Goal: Task Accomplishment & Management: Manage account settings

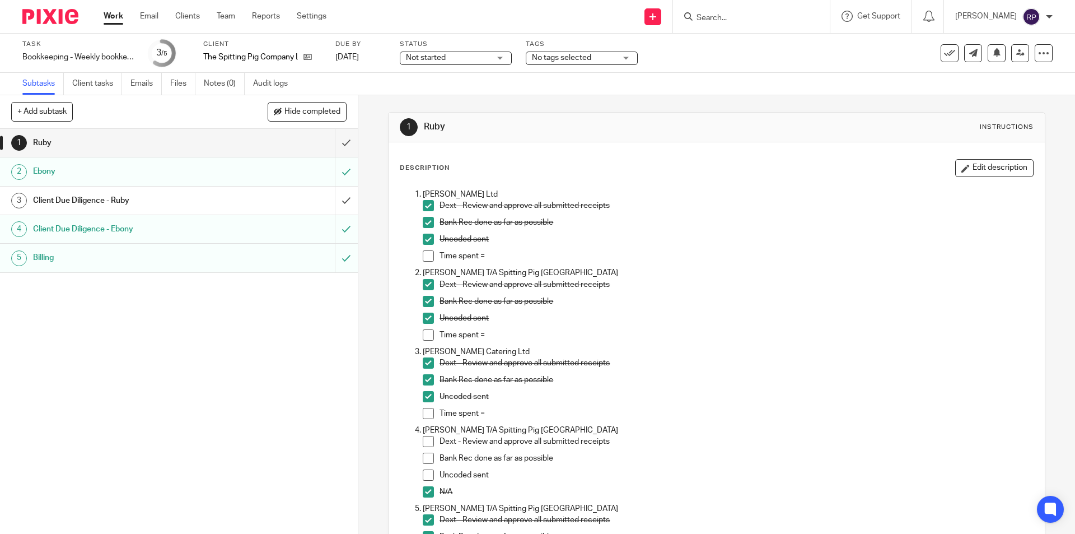
scroll to position [913, 0]
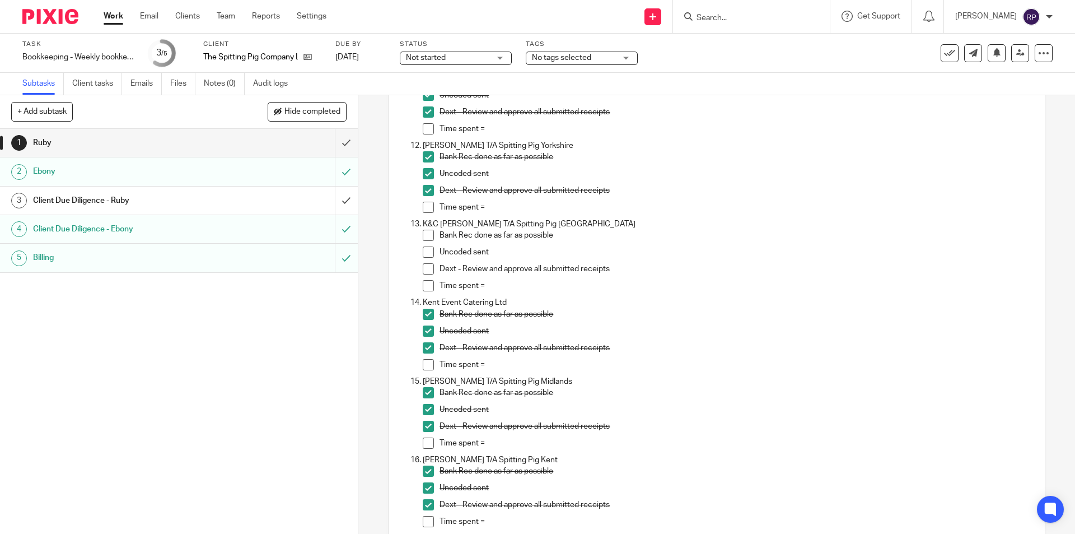
click at [423, 234] on span at bounding box center [428, 235] width 11 height 11
click at [428, 254] on span at bounding box center [428, 251] width 11 height 11
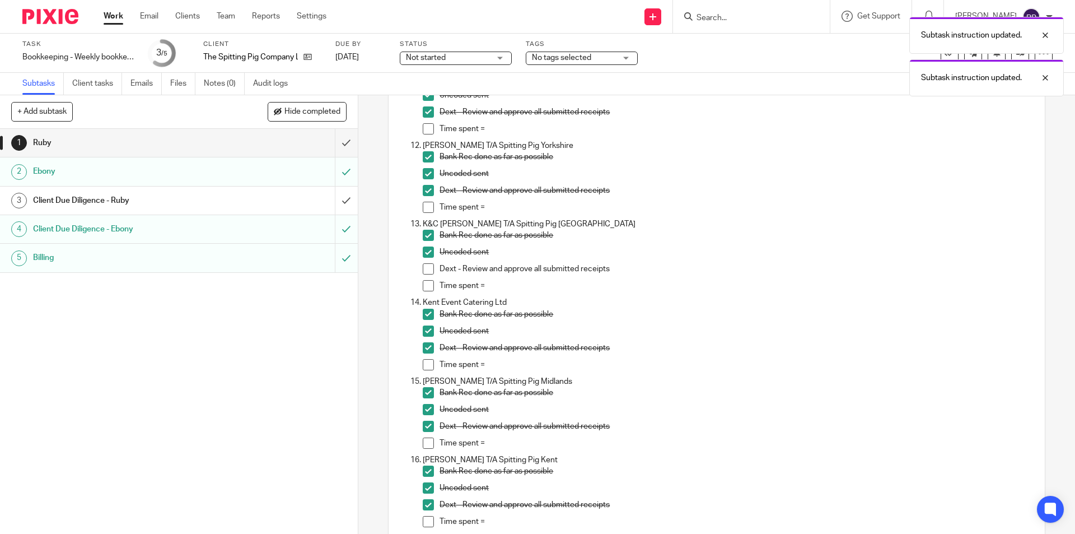
click at [423, 267] on span at bounding box center [428, 268] width 11 height 11
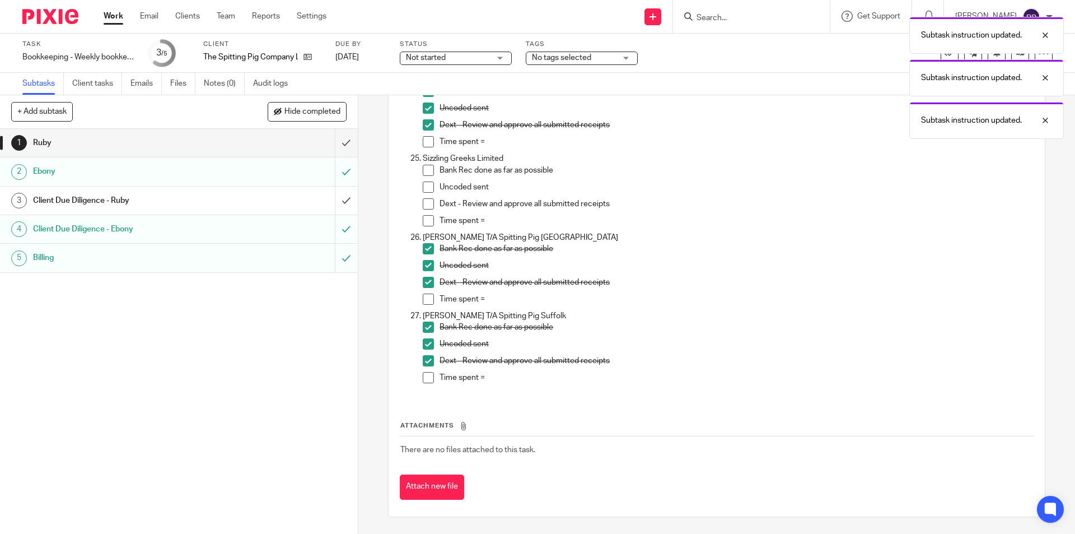
scroll to position [1809, 0]
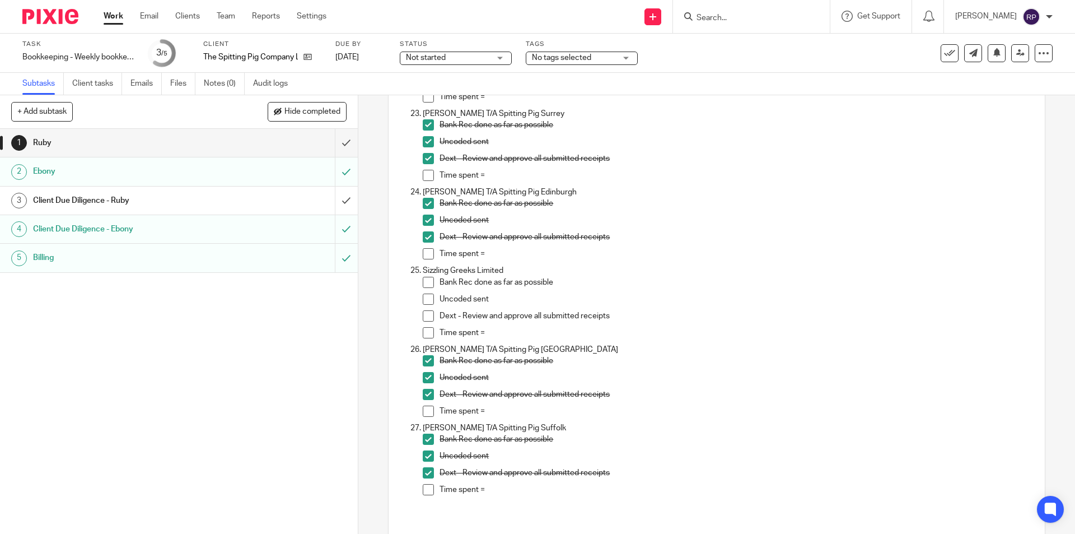
click at [237, 195] on div "Client Due Diligence - Ruby" at bounding box center [178, 200] width 291 height 17
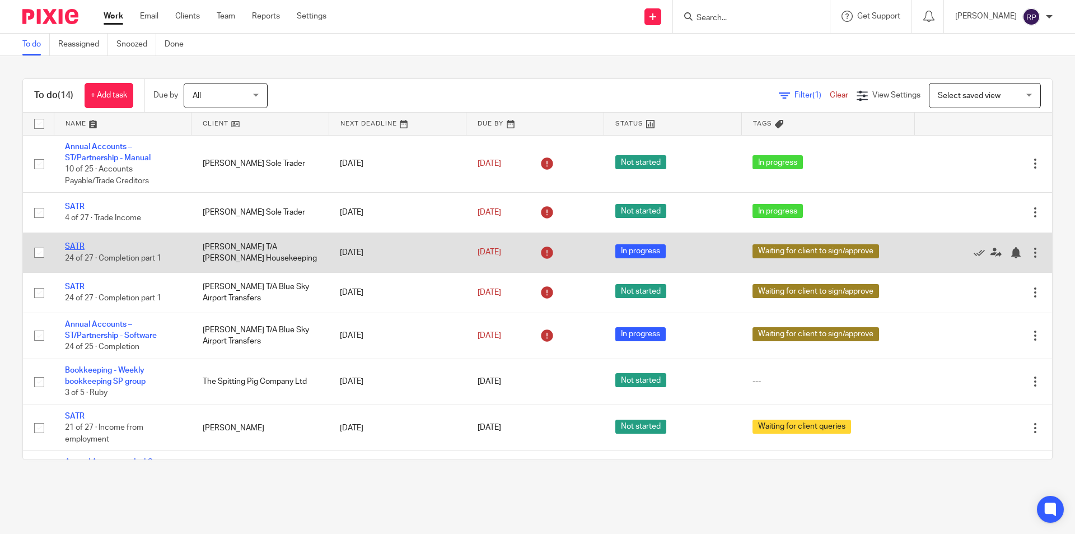
click at [76, 244] on link "SATR" at bounding box center [75, 246] width 20 height 8
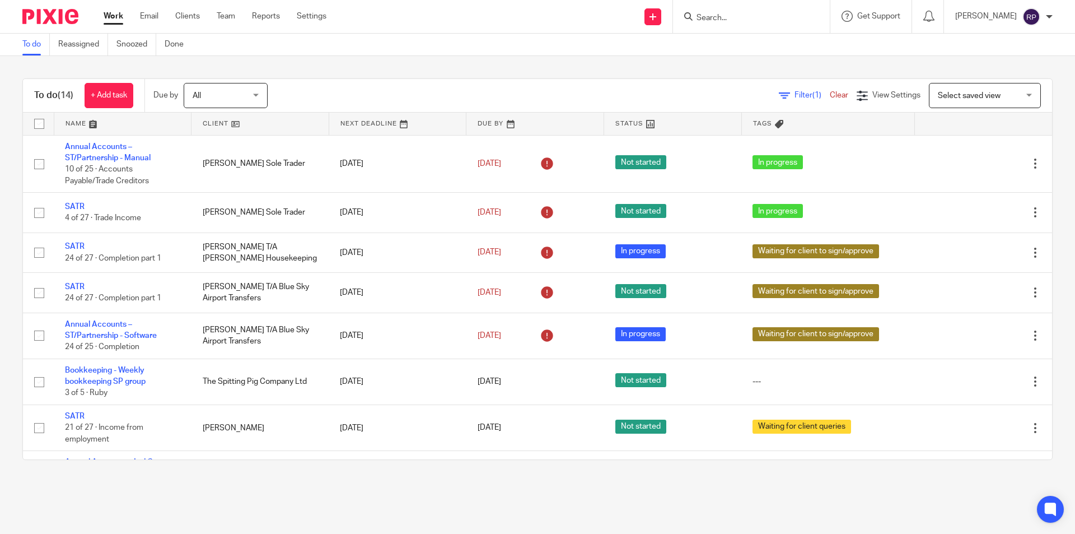
click at [115, 13] on link "Work" at bounding box center [114, 16] width 20 height 11
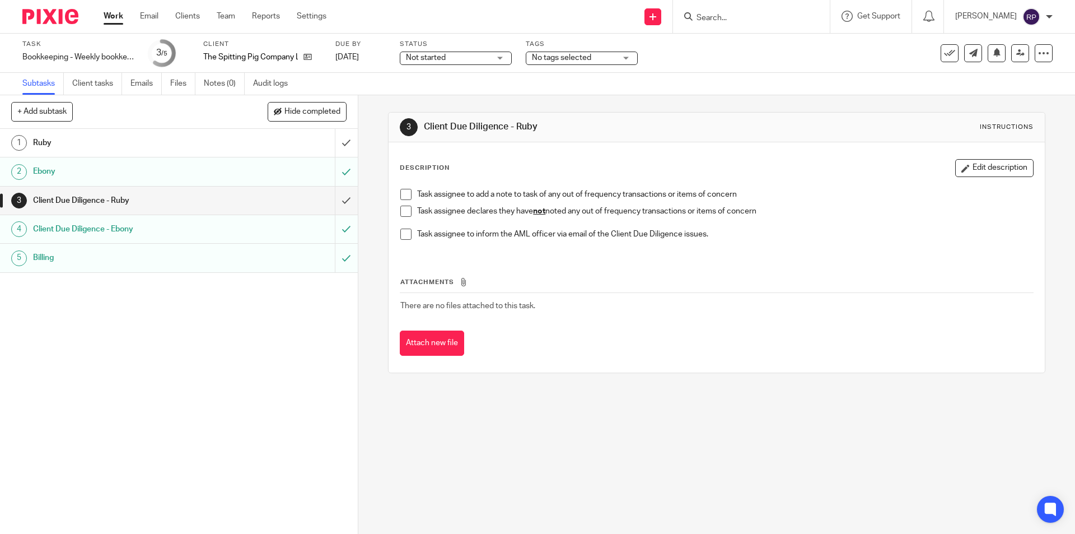
click at [403, 208] on span at bounding box center [405, 210] width 11 height 11
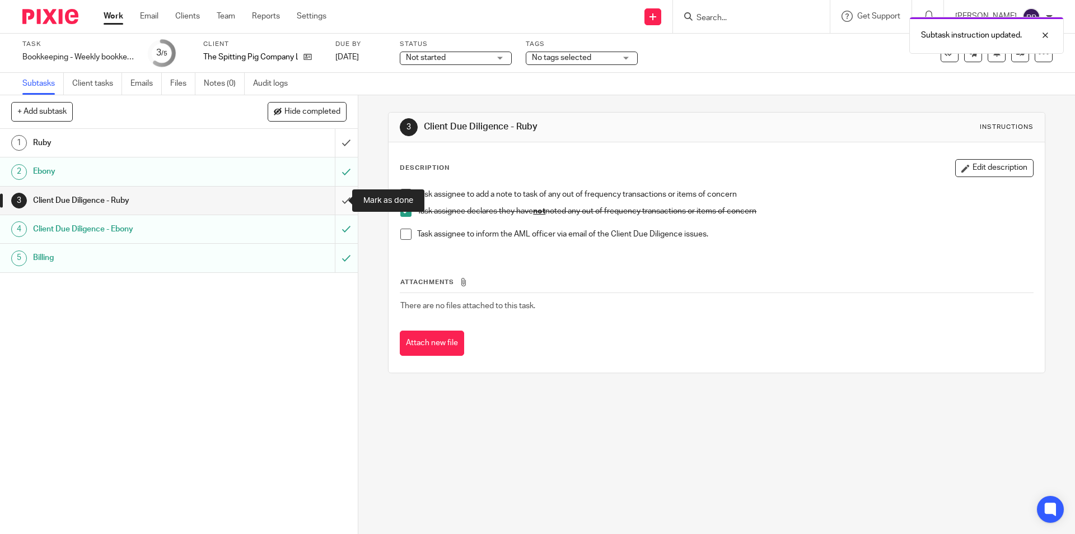
click at [337, 196] on input "submit" at bounding box center [179, 200] width 358 height 28
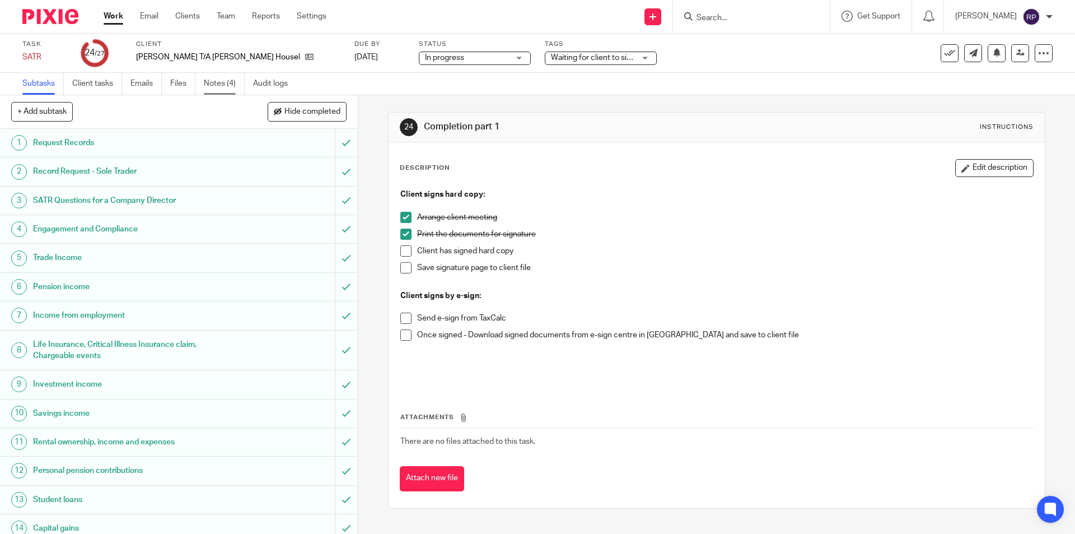
click at [237, 81] on link "Notes (4)" at bounding box center [224, 84] width 41 height 22
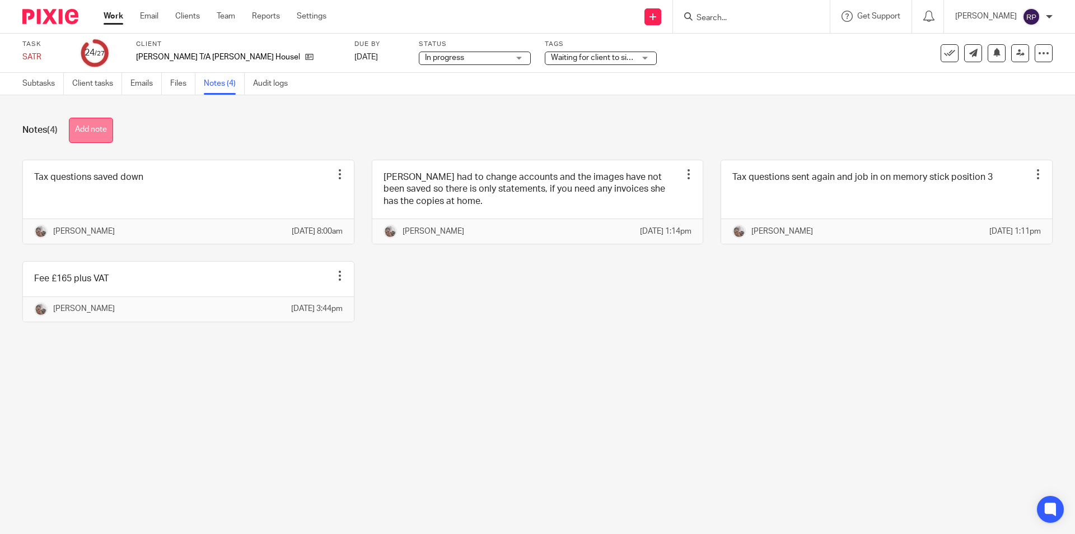
click at [101, 133] on button "Add note" at bounding box center [91, 130] width 44 height 25
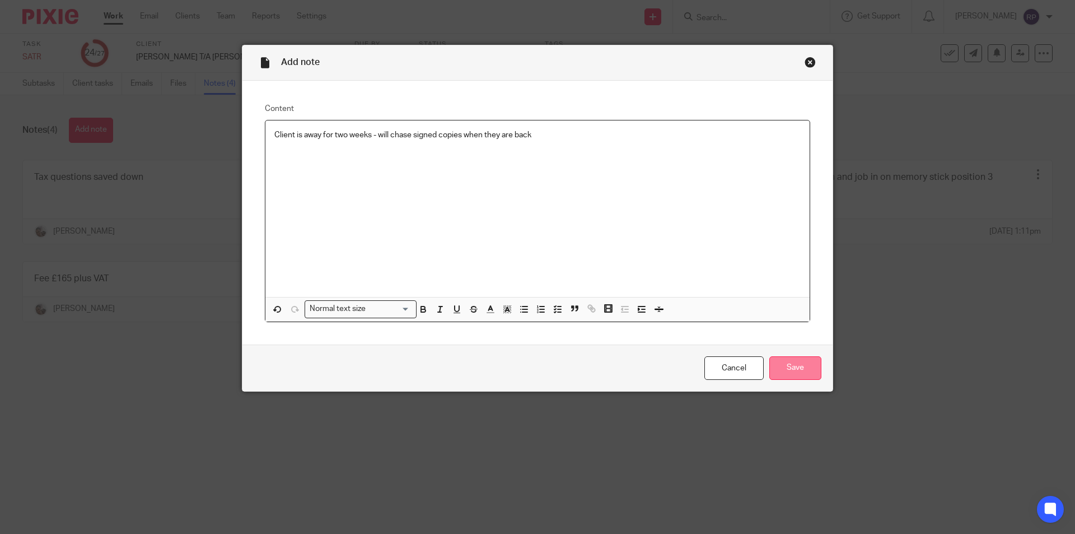
click at [778, 368] on input "Save" at bounding box center [795, 368] width 52 height 24
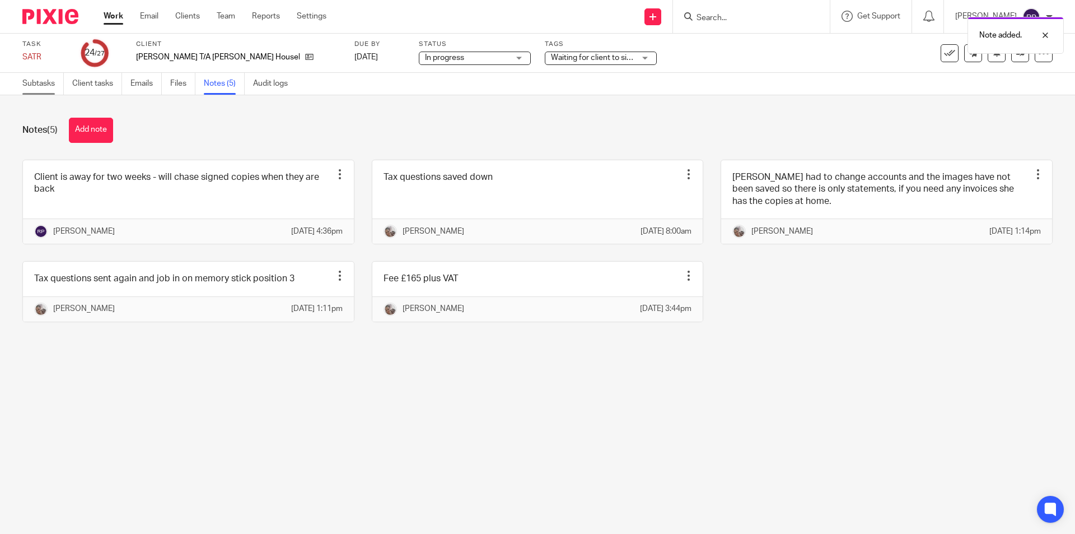
click at [49, 82] on link "Subtasks" at bounding box center [42, 84] width 41 height 22
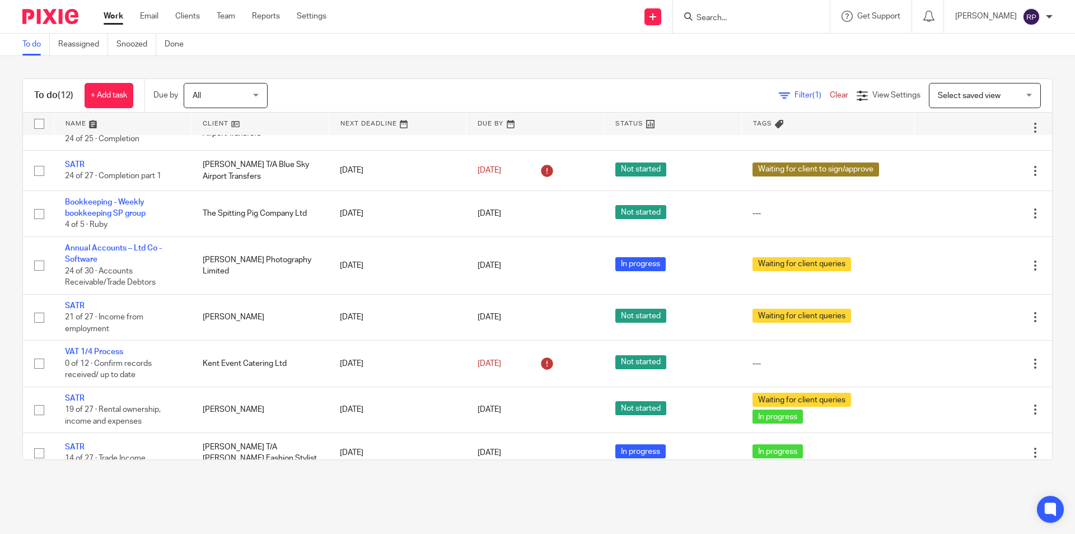
scroll to position [239, 0]
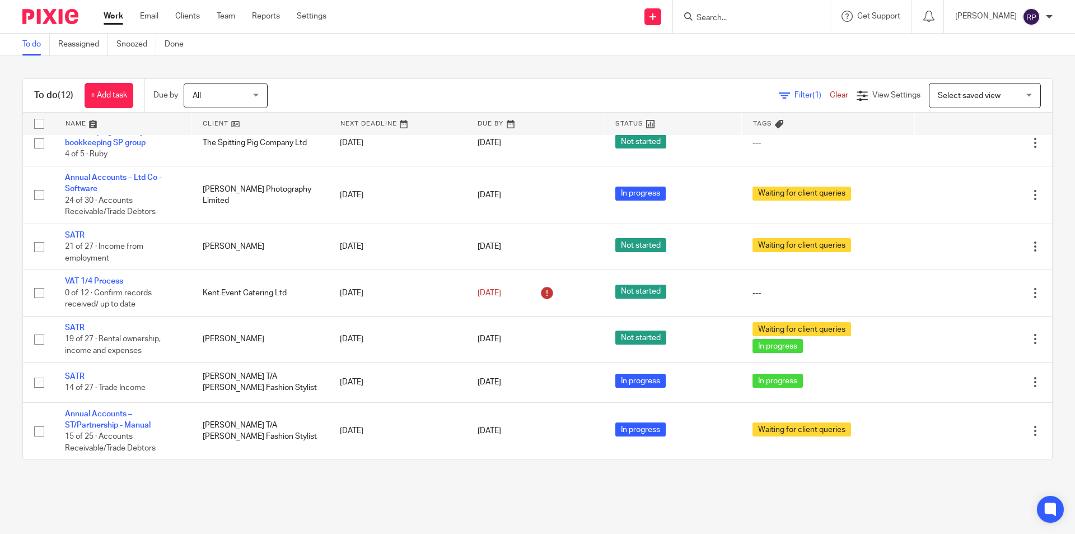
drag, startPoint x: 90, startPoint y: 420, endPoint x: 133, endPoint y: 478, distance: 71.7
click at [139, 491] on main "To do Reassigned Snoozed Done To do (12) + Add task Due by All All [DATE] [DATE…" at bounding box center [537, 267] width 1075 height 534
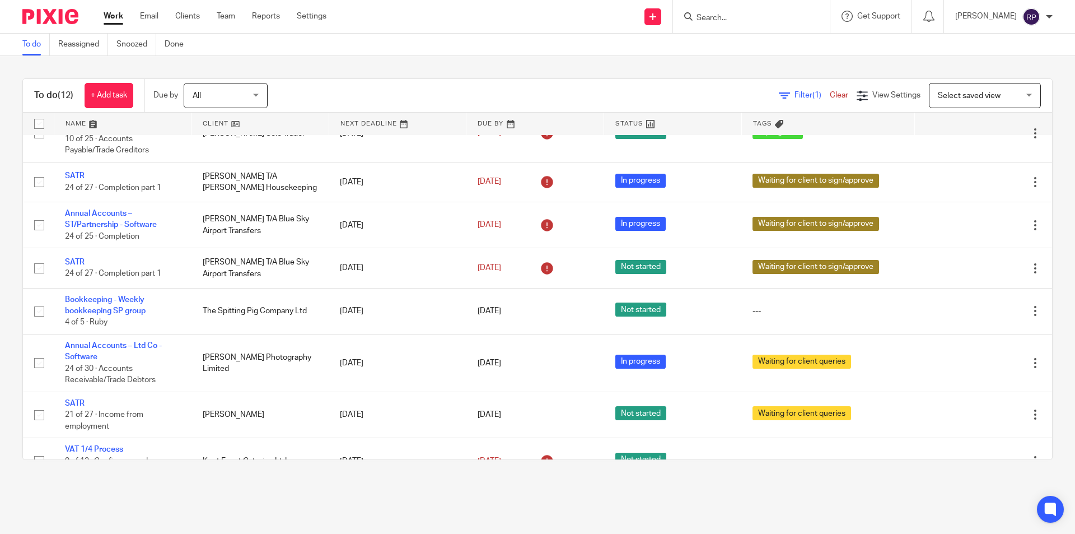
scroll to position [0, 0]
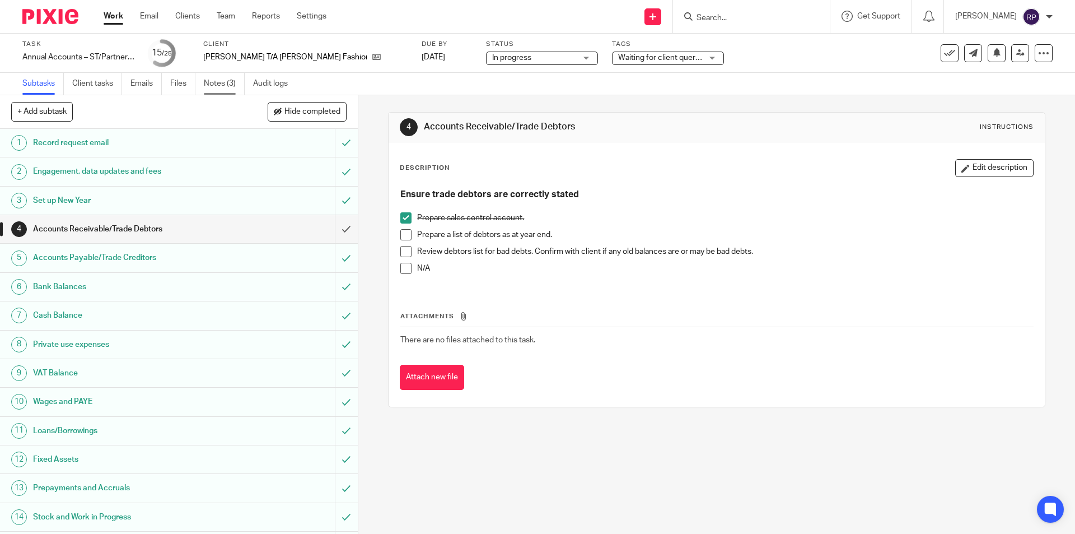
click at [212, 79] on link "Notes (3)" at bounding box center [224, 84] width 41 height 22
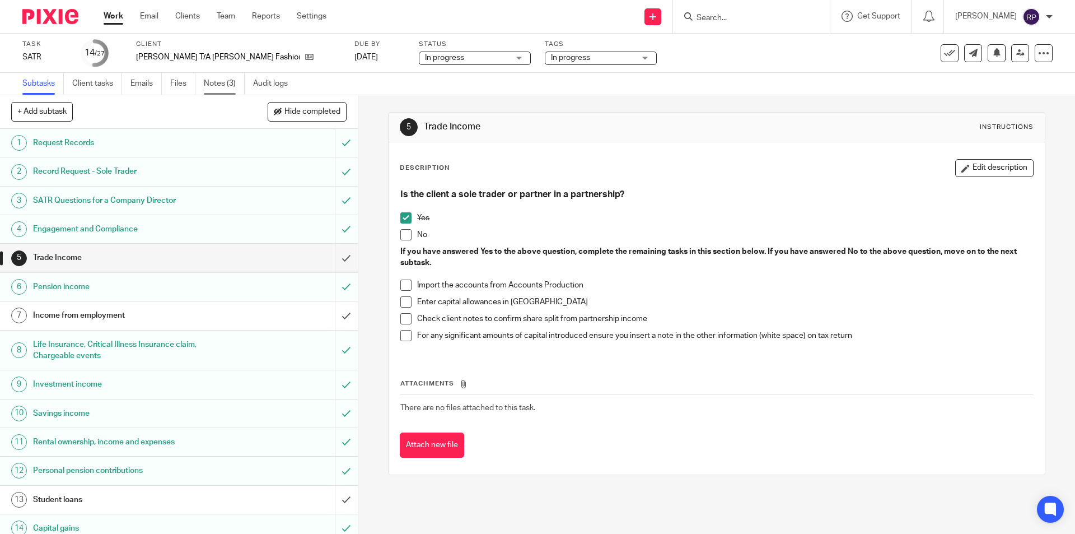
click at [221, 88] on link "Notes (3)" at bounding box center [224, 84] width 41 height 22
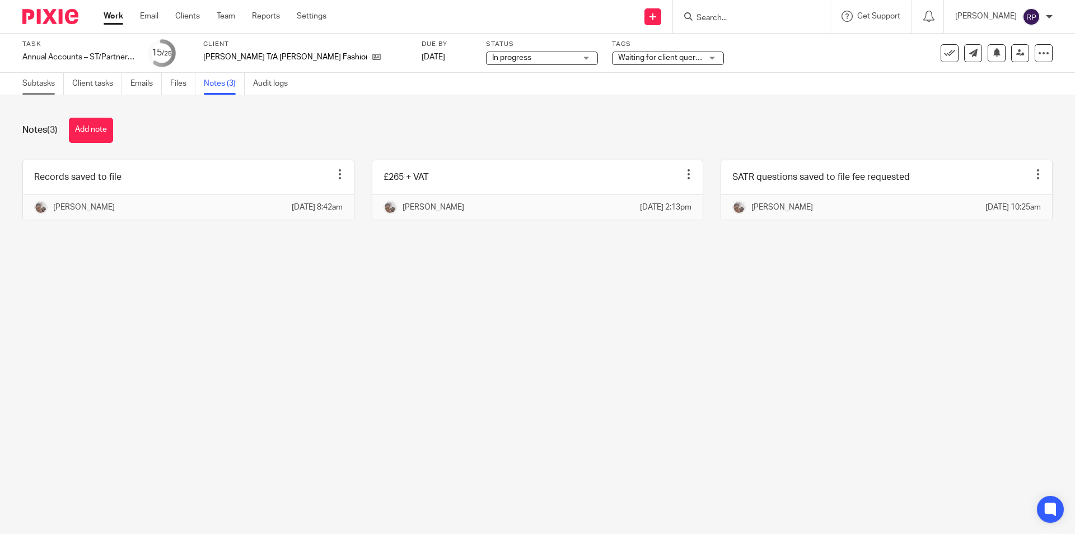
click at [44, 86] on link "Subtasks" at bounding box center [42, 84] width 41 height 22
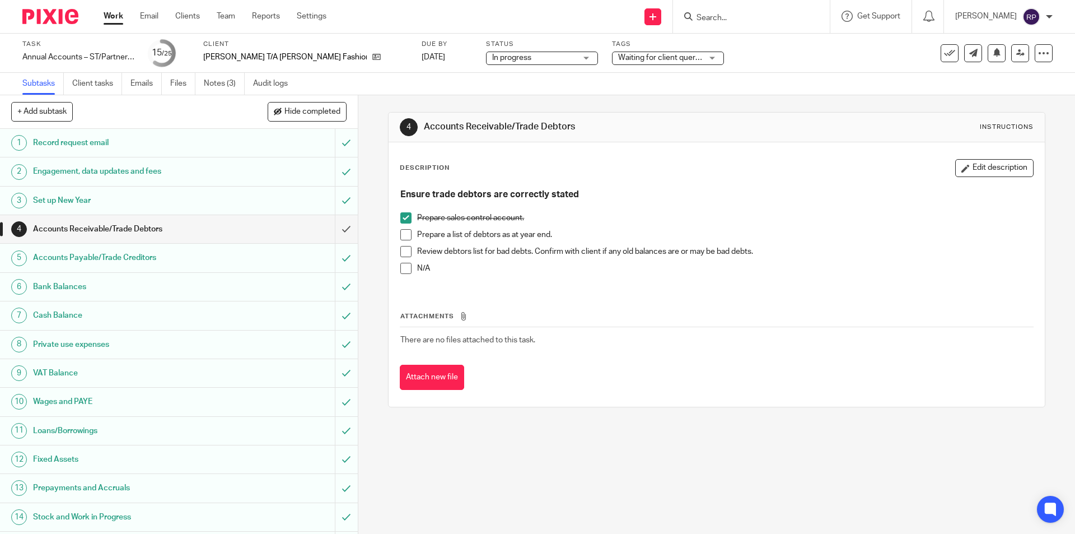
click at [403, 254] on span at bounding box center [405, 251] width 11 height 11
click at [403, 233] on span at bounding box center [405, 234] width 11 height 11
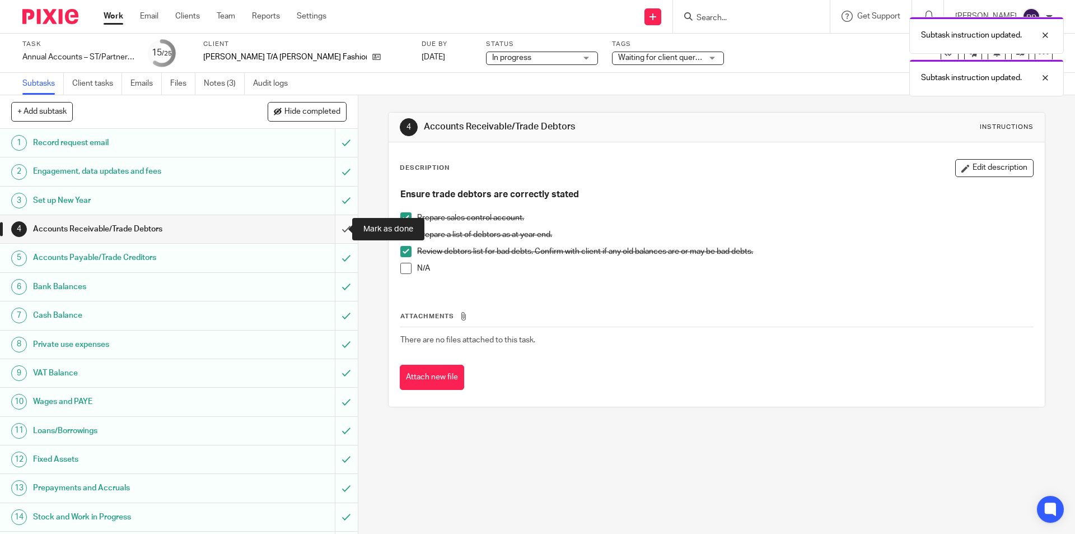
click at [328, 227] on input "submit" at bounding box center [179, 229] width 358 height 28
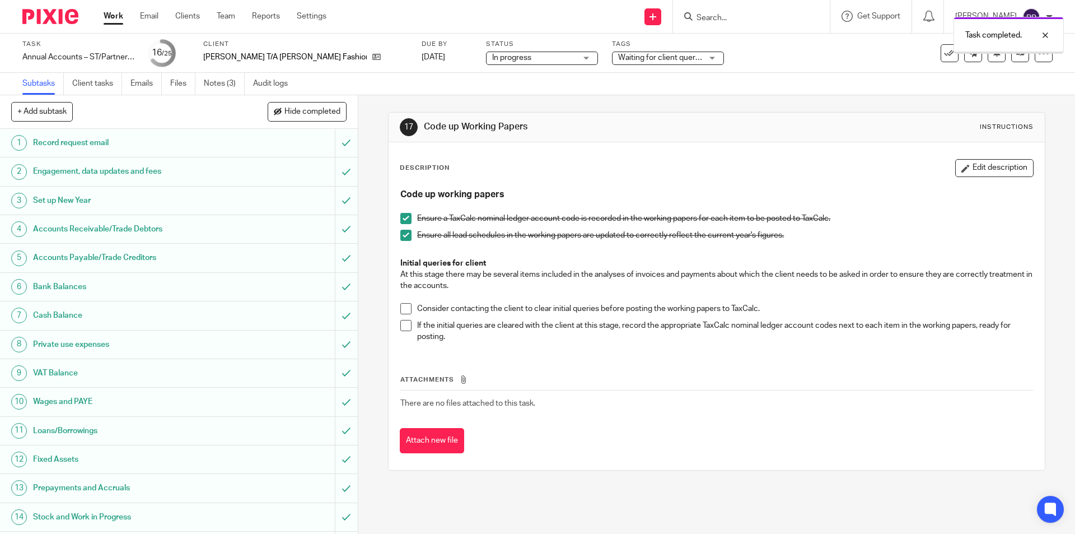
scroll to position [280, 0]
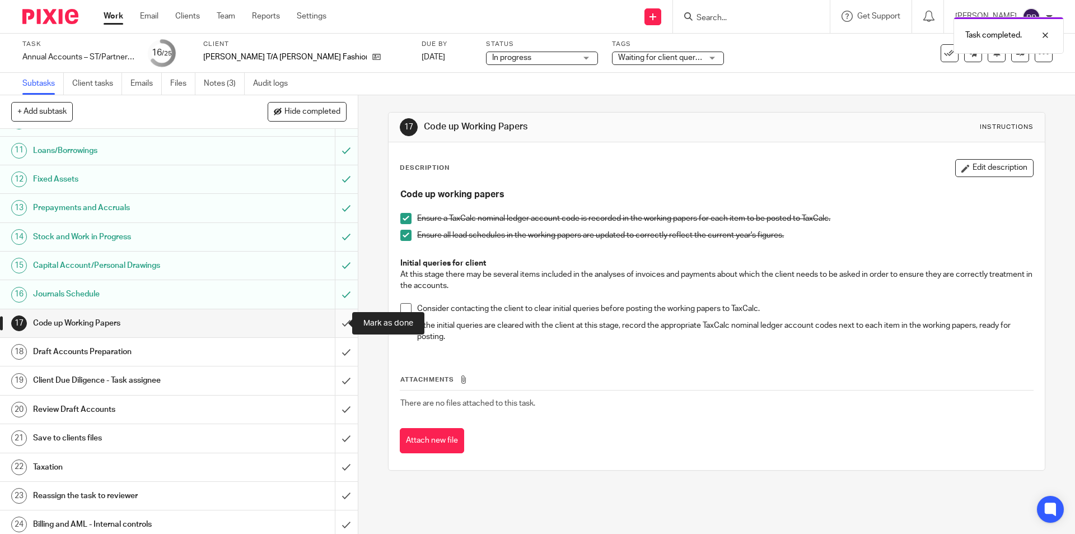
click at [330, 319] on input "submit" at bounding box center [179, 323] width 358 height 28
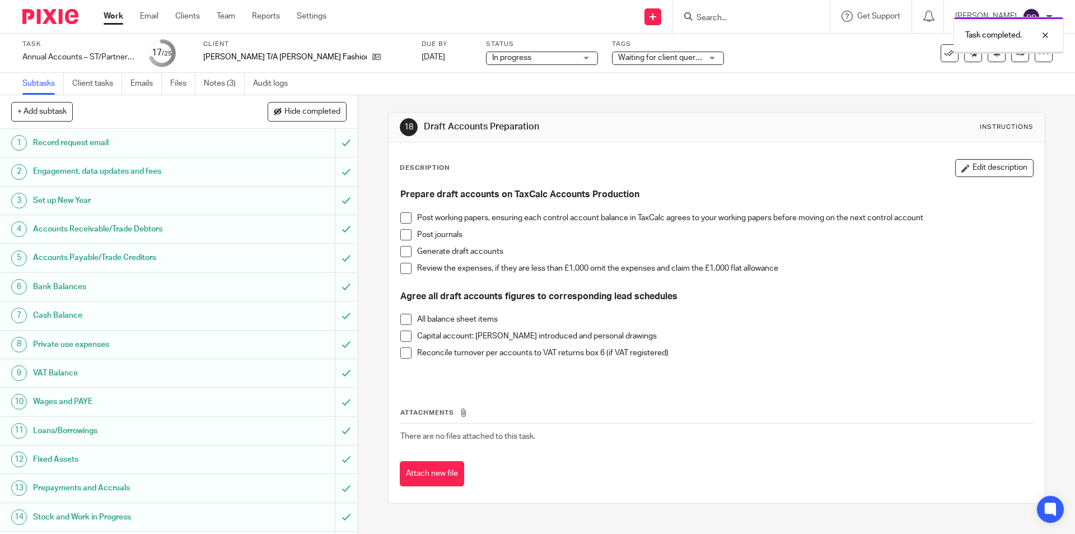
scroll to position [168, 0]
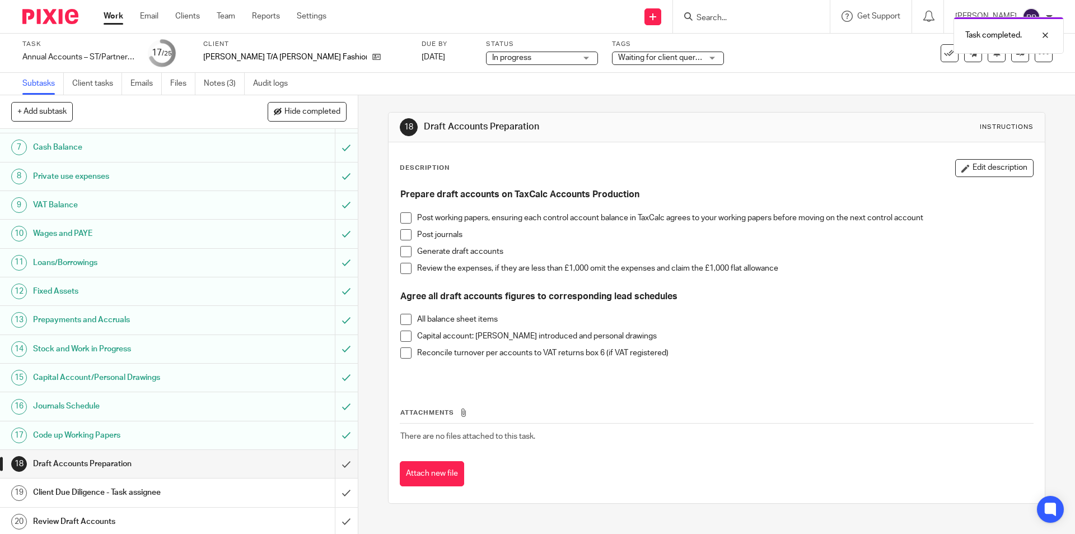
click at [404, 217] on span at bounding box center [405, 217] width 11 height 11
click at [402, 236] on span at bounding box center [405, 234] width 11 height 11
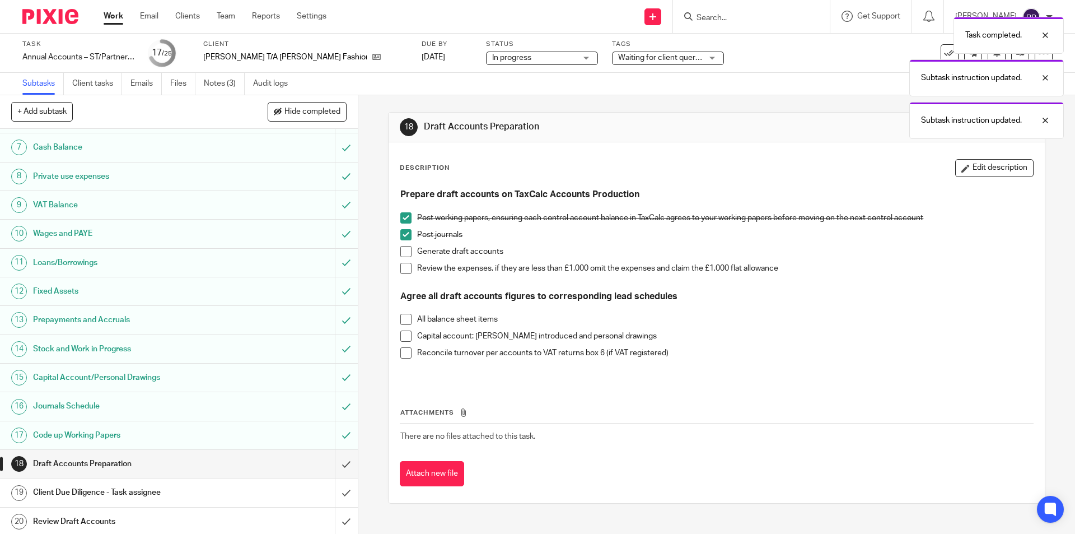
click at [402, 252] on span at bounding box center [405, 251] width 11 height 11
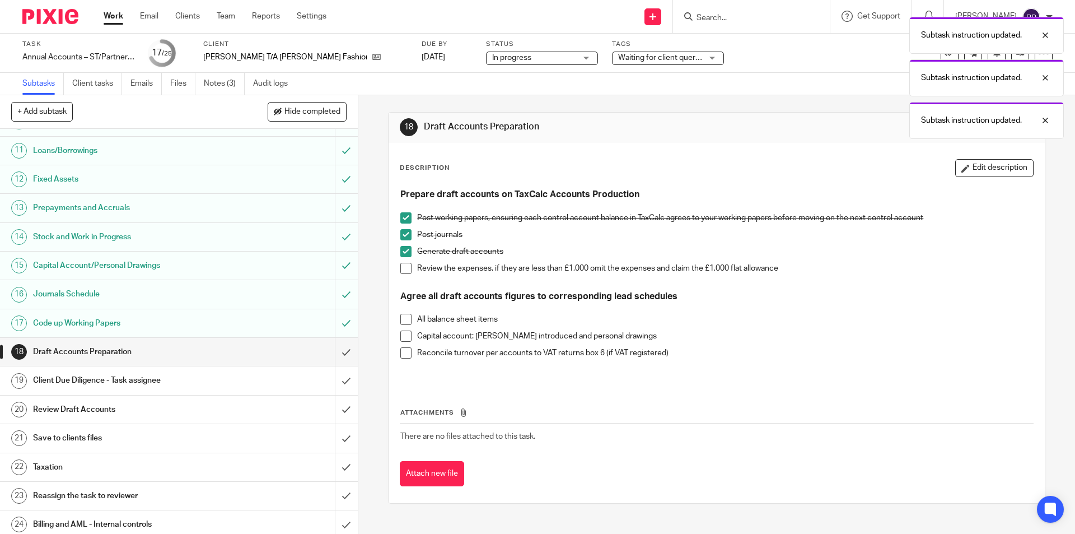
scroll to position [314, 0]
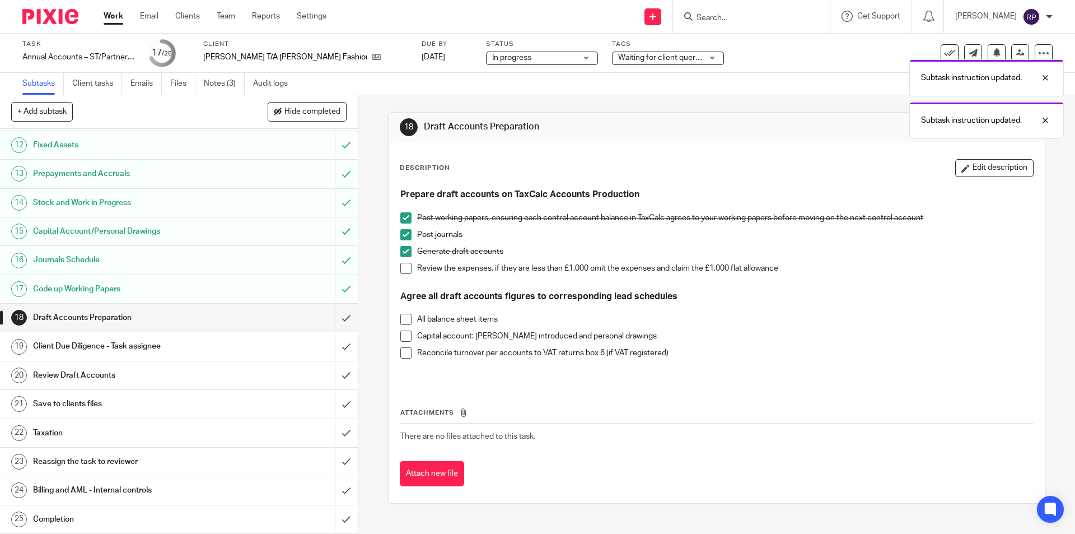
click at [409, 335] on li "Capital account: Cash introduced and personal drawings" at bounding box center [716, 338] width 632 height 17
click at [405, 320] on span at bounding box center [405, 319] width 11 height 11
click at [400, 333] on span at bounding box center [405, 335] width 11 height 11
click at [332, 312] on input "submit" at bounding box center [179, 317] width 358 height 28
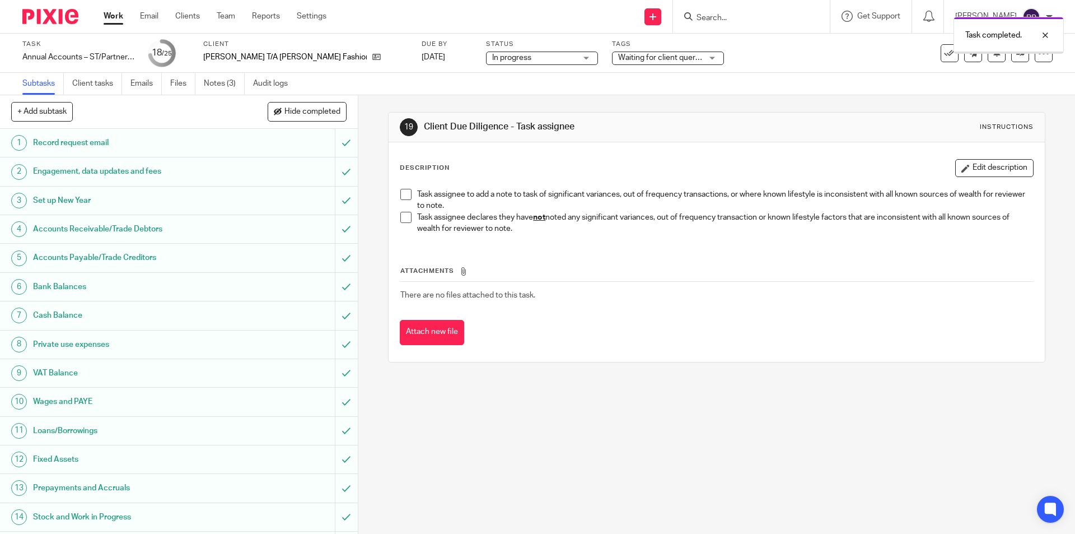
scroll to position [314, 0]
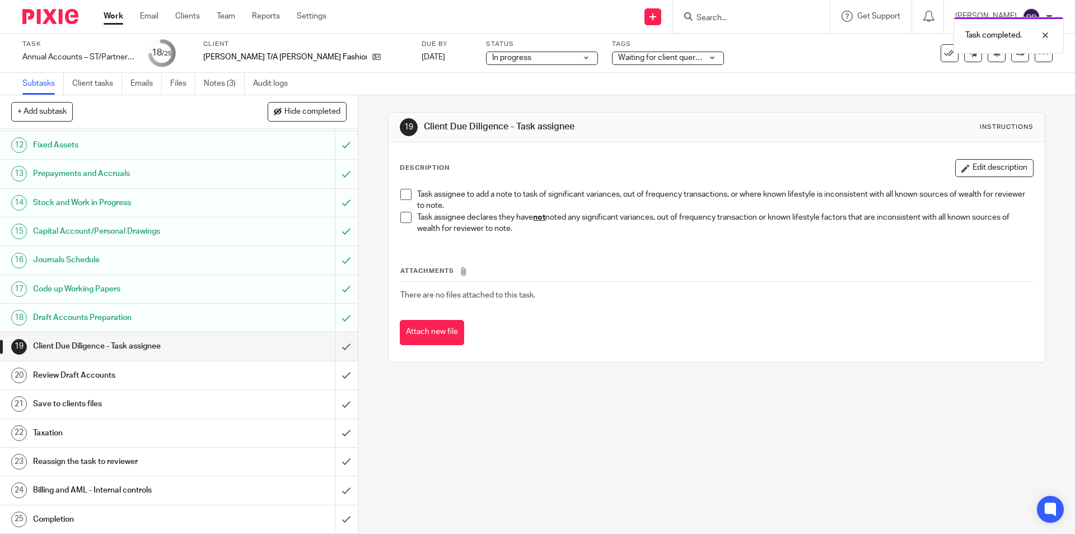
click at [400, 218] on span at bounding box center [405, 217] width 11 height 11
click at [330, 343] on input "submit" at bounding box center [179, 346] width 358 height 28
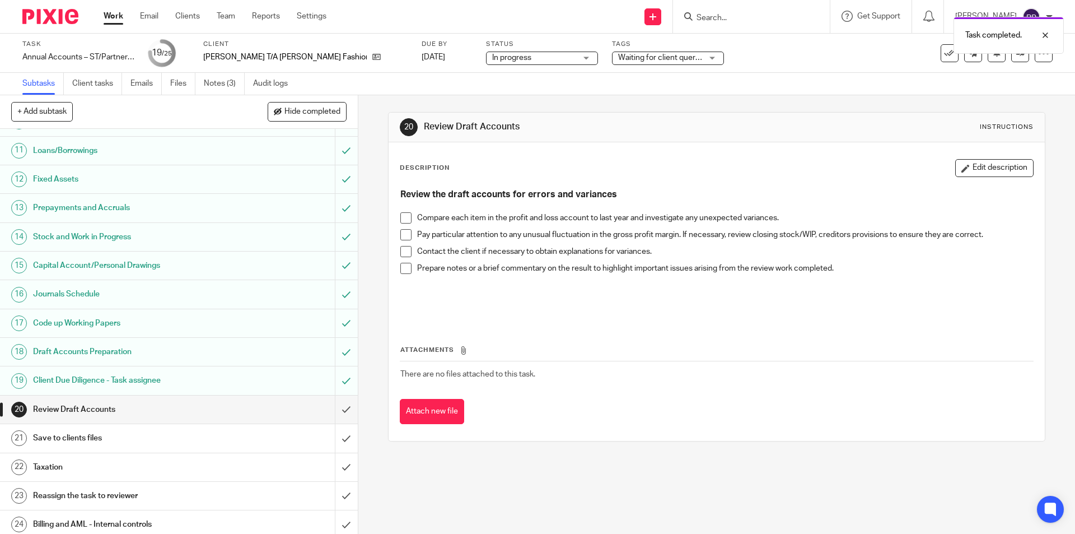
scroll to position [314, 0]
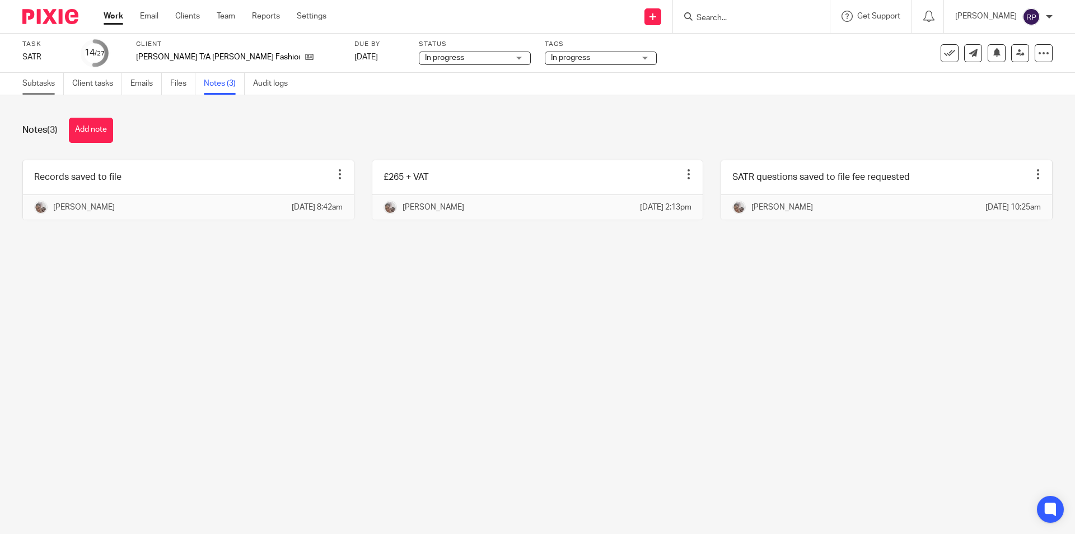
click at [46, 80] on link "Subtasks" at bounding box center [42, 84] width 41 height 22
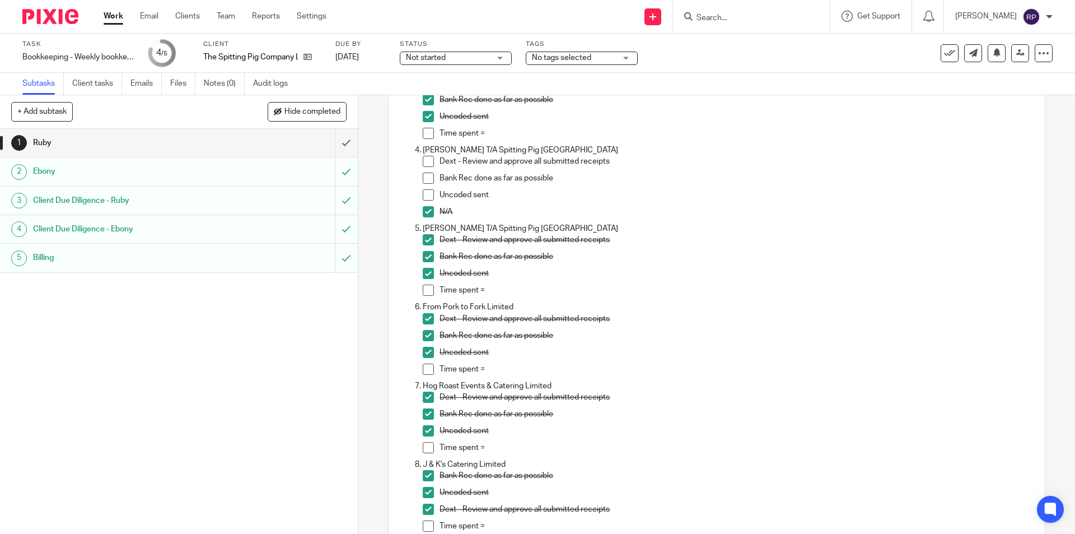
scroll to position [112, 0]
